Goal: Task Accomplishment & Management: Use online tool/utility

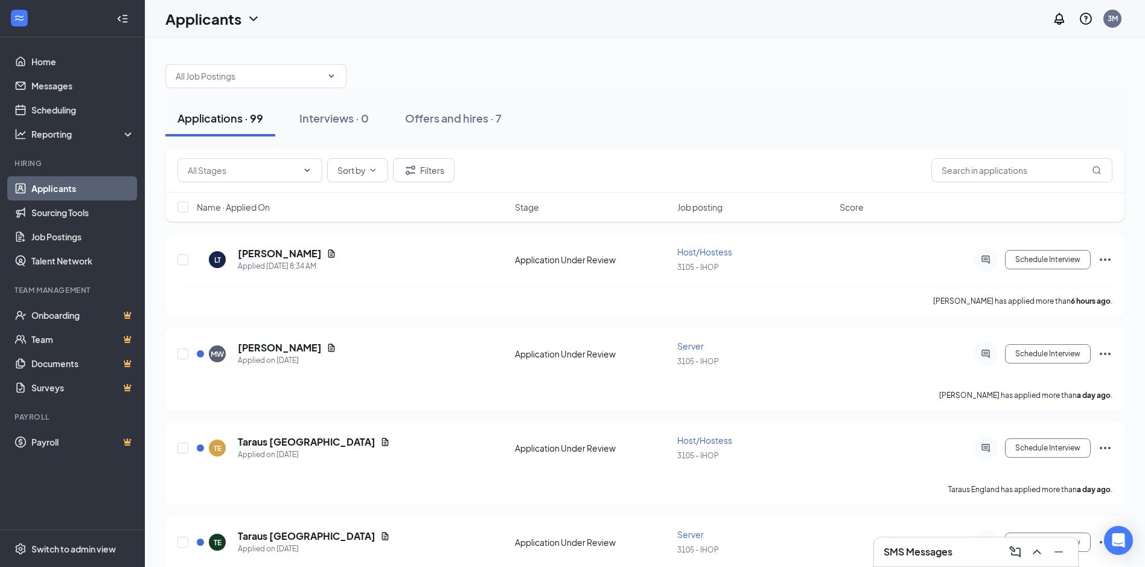
click at [60, 184] on link "Applicants" at bounding box center [82, 188] width 103 height 24
click at [209, 121] on div "Applications · 99" at bounding box center [220, 117] width 86 height 15
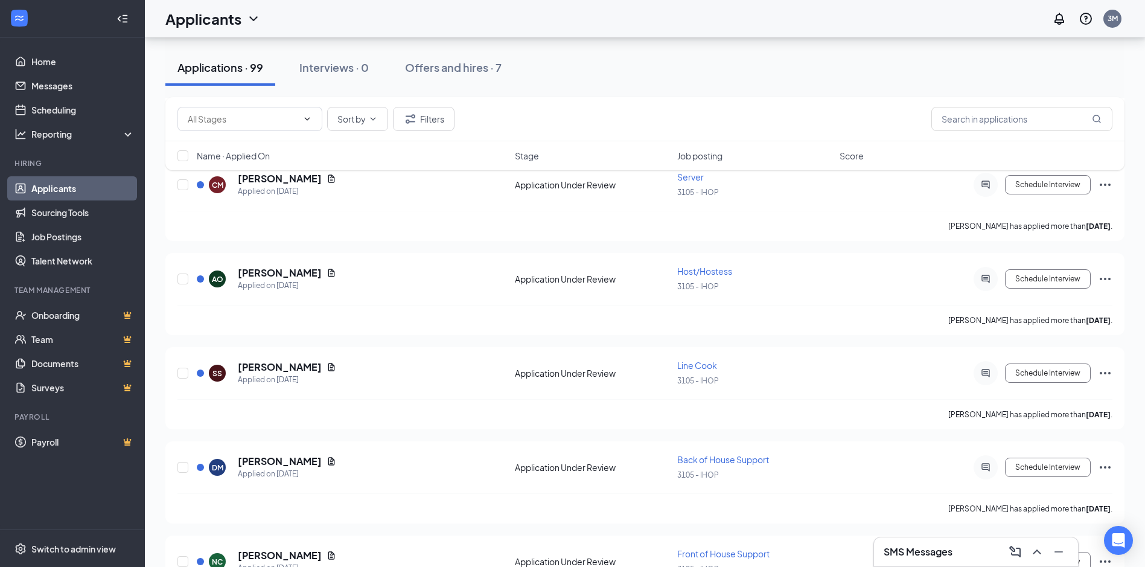
scroll to position [8210, 0]
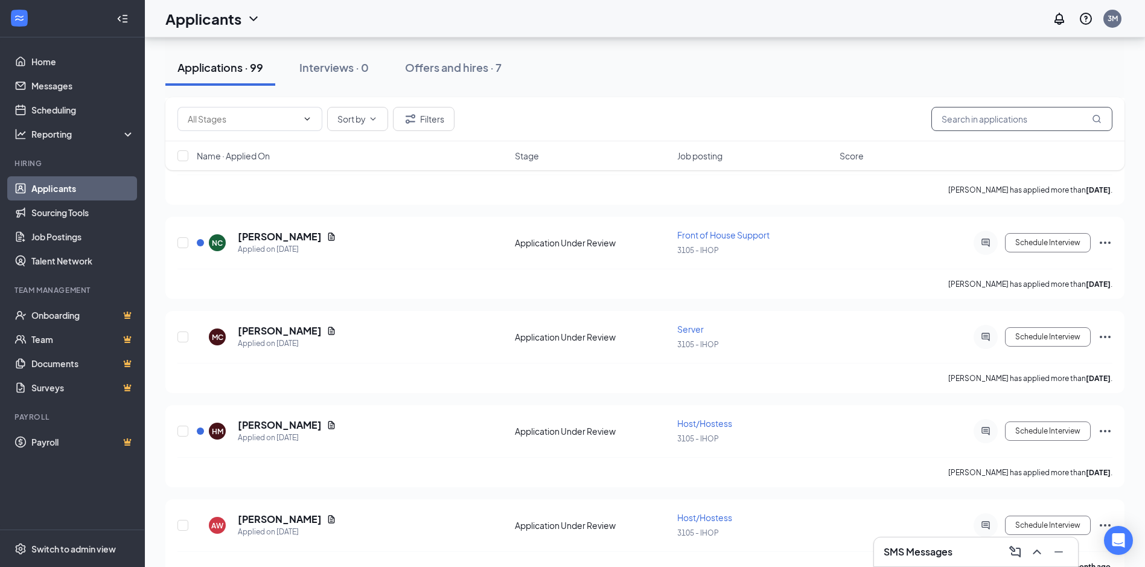
click at [989, 112] on input "text" at bounding box center [1021, 119] width 181 height 24
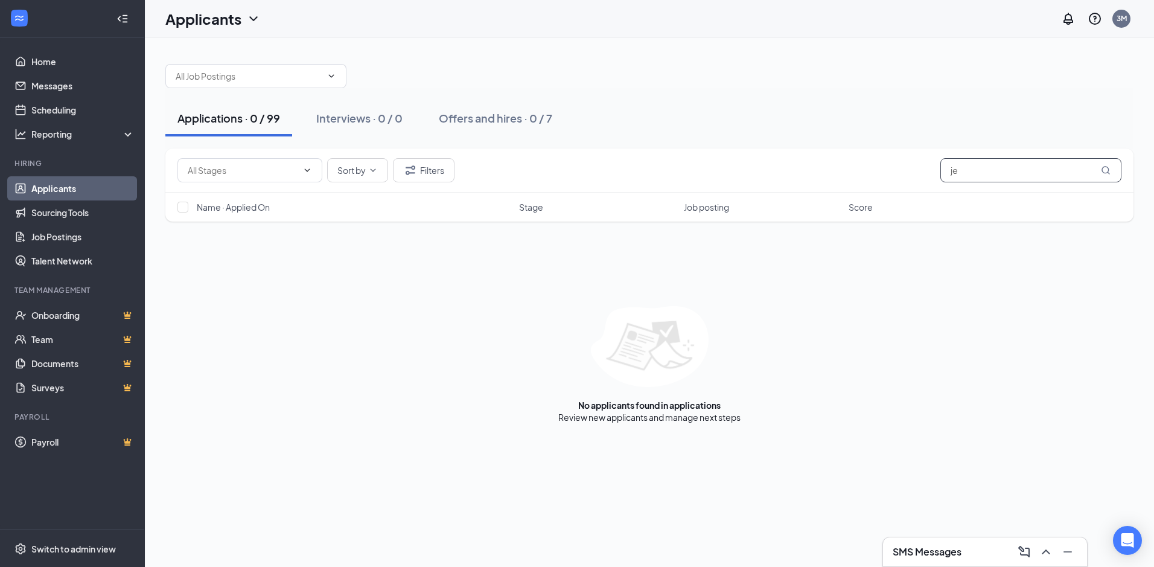
type input "j"
type input "bay"
